Goal: Information Seeking & Learning: Learn about a topic

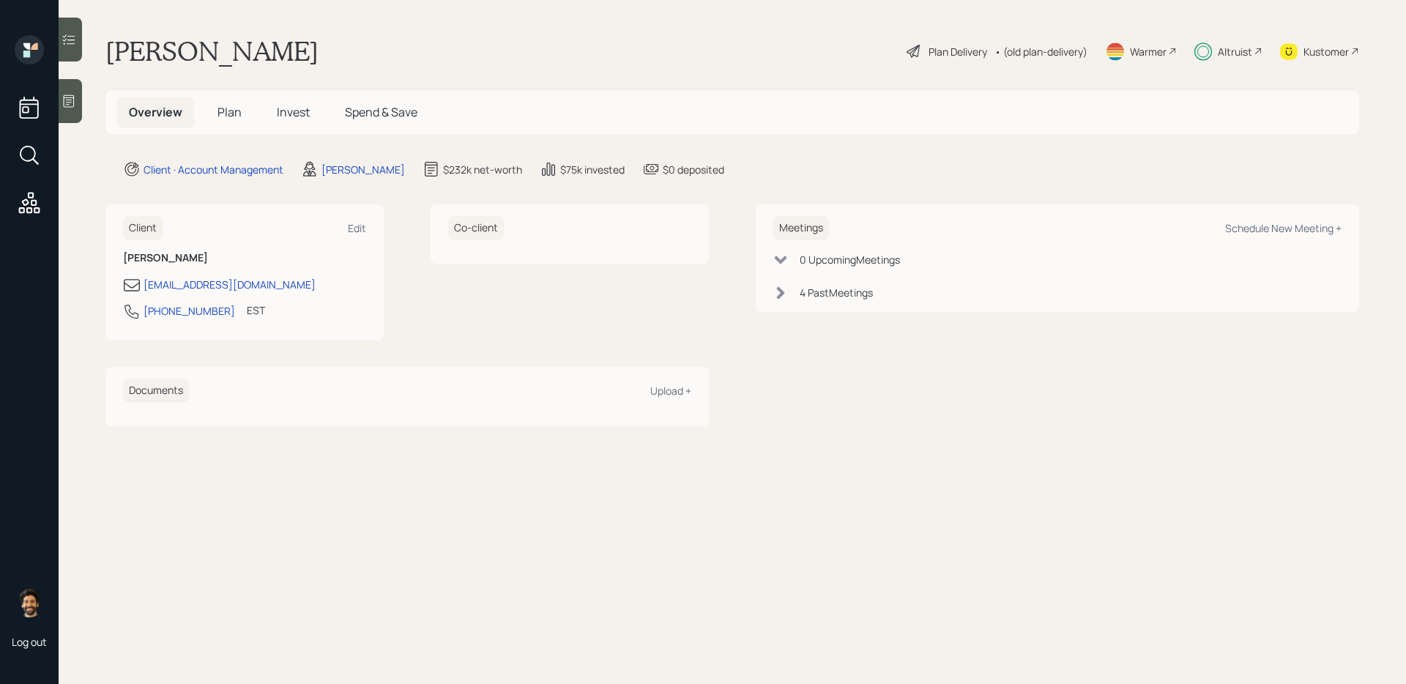
click at [1242, 53] on div "Altruist" at bounding box center [1235, 51] width 34 height 15
click at [298, 106] on span "Invest" at bounding box center [293, 112] width 33 height 16
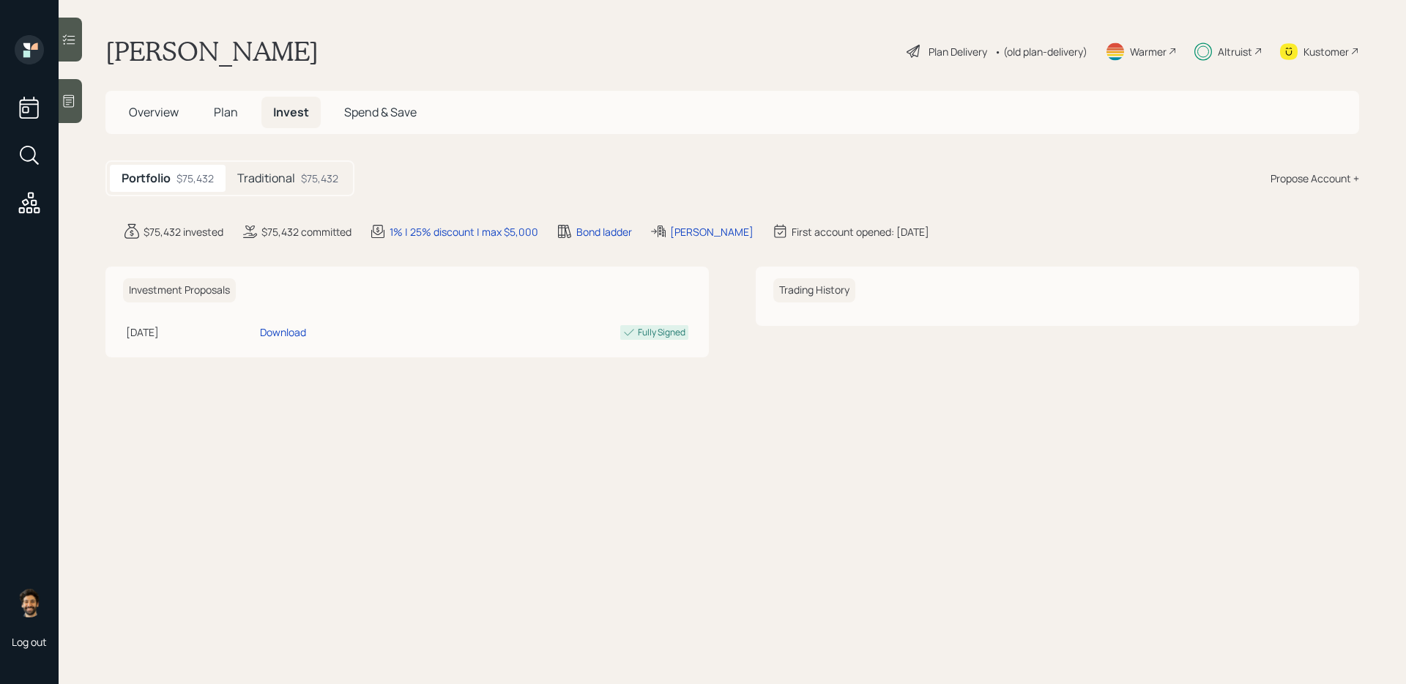
click at [313, 180] on div "$75,432" at bounding box center [319, 178] width 37 height 15
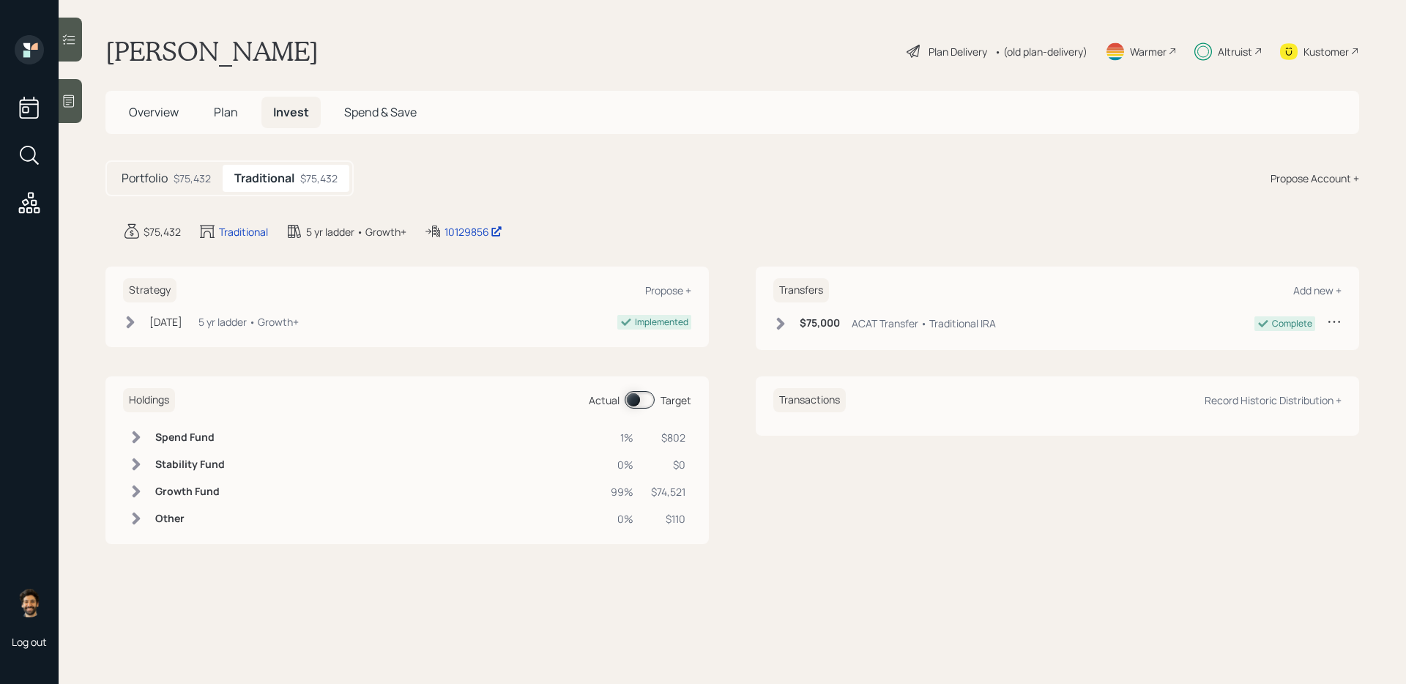
click at [645, 397] on span at bounding box center [640, 400] width 30 height 18
click at [385, 507] on td at bounding box center [418, 518] width 374 height 27
